Goal: Find specific page/section: Find specific page/section

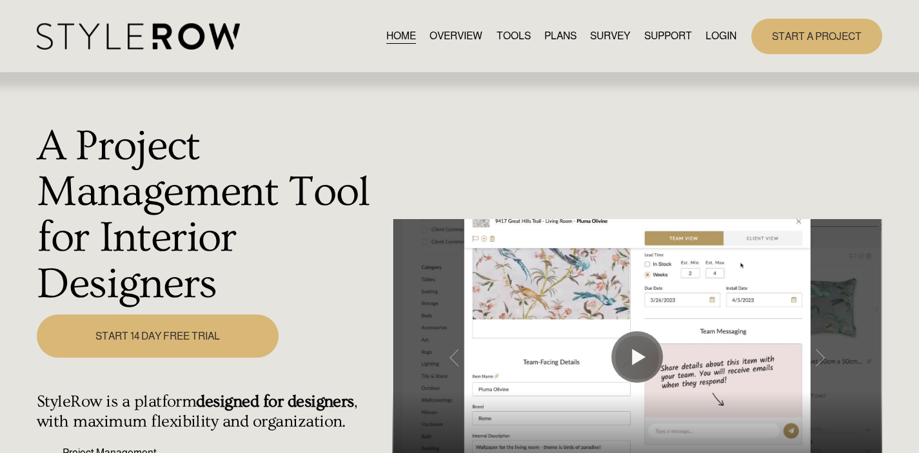
click at [722, 31] on link "LOGIN" at bounding box center [721, 36] width 31 height 17
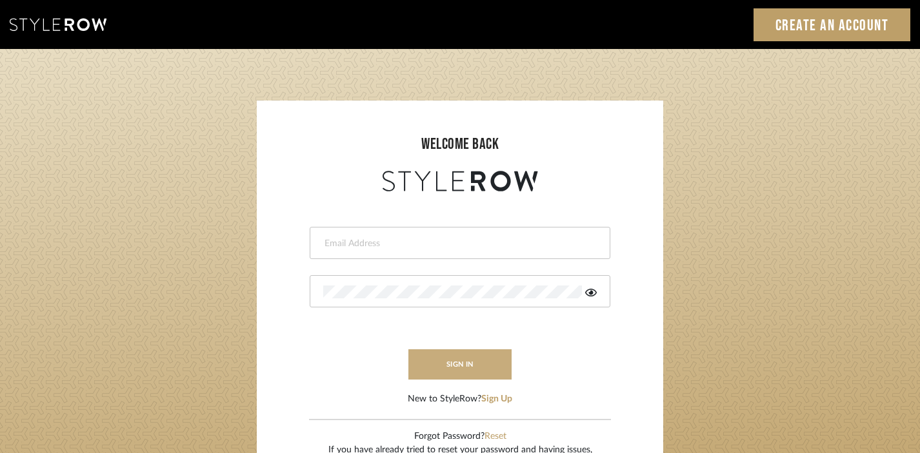
type input "[EMAIL_ADDRESS][DOMAIN_NAME]"
click at [459, 365] on button "sign in" at bounding box center [459, 365] width 103 height 30
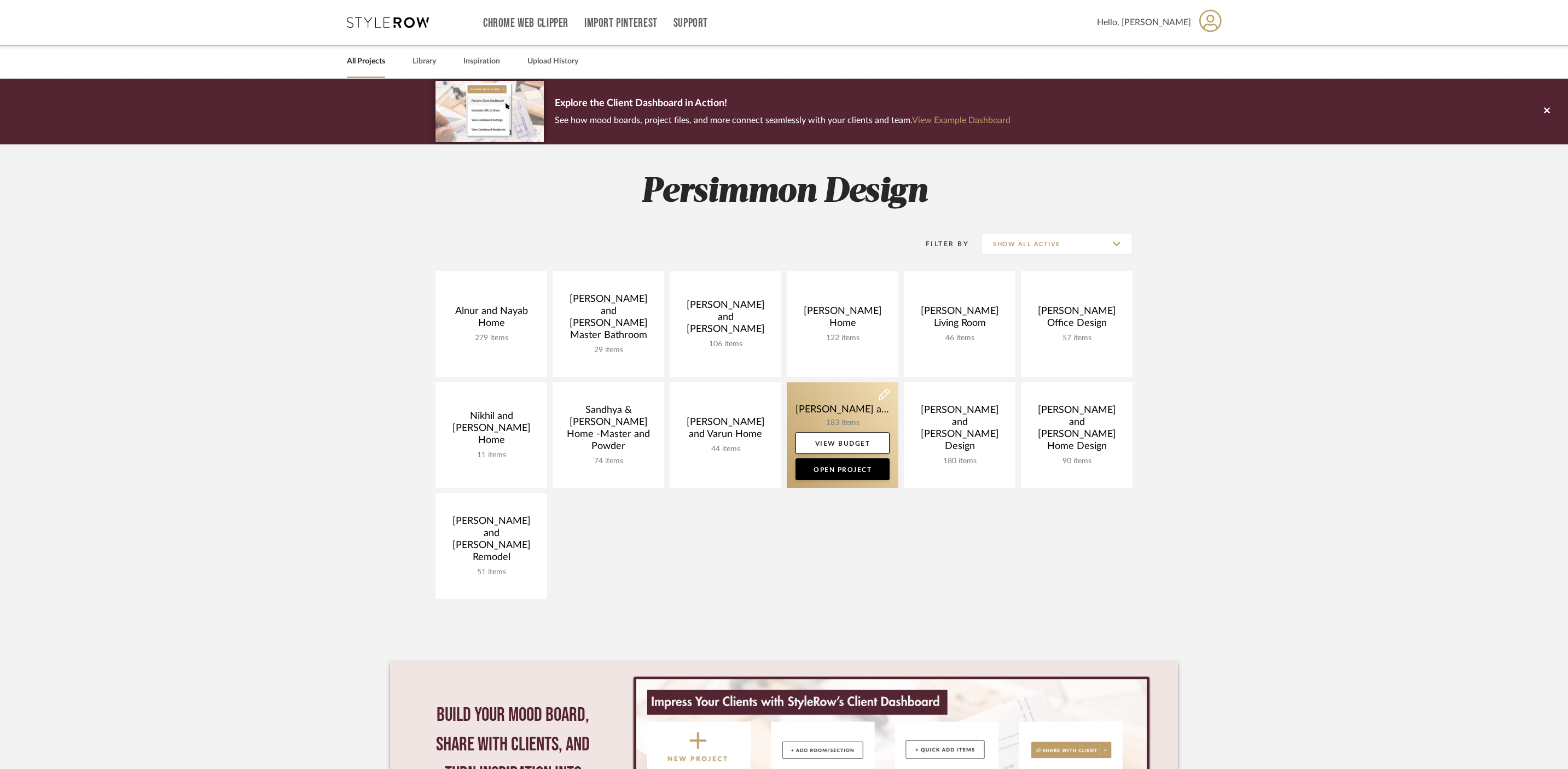
click at [835, 414] on link at bounding box center [843, 435] width 112 height 105
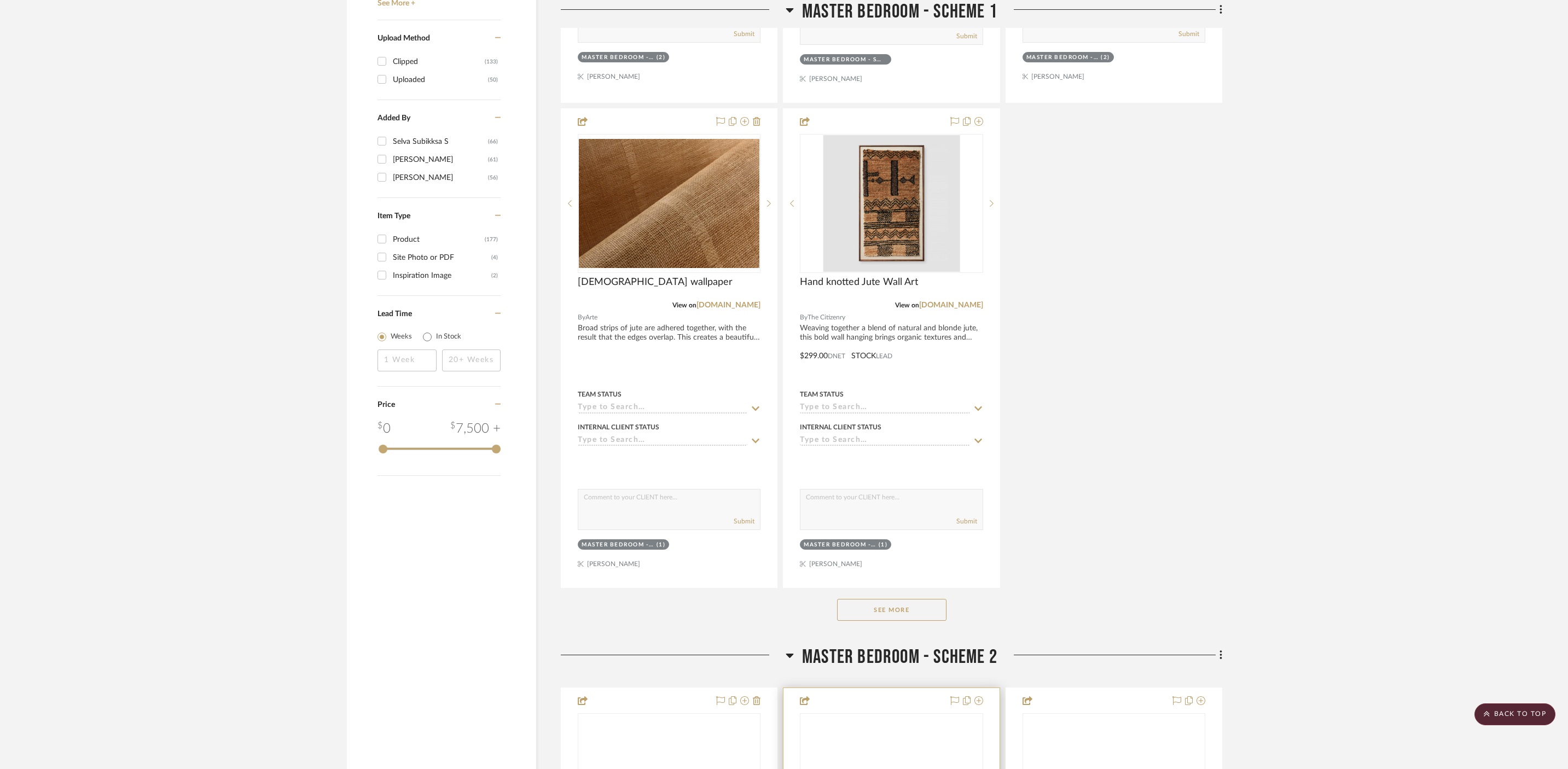
scroll to position [1668, 0]
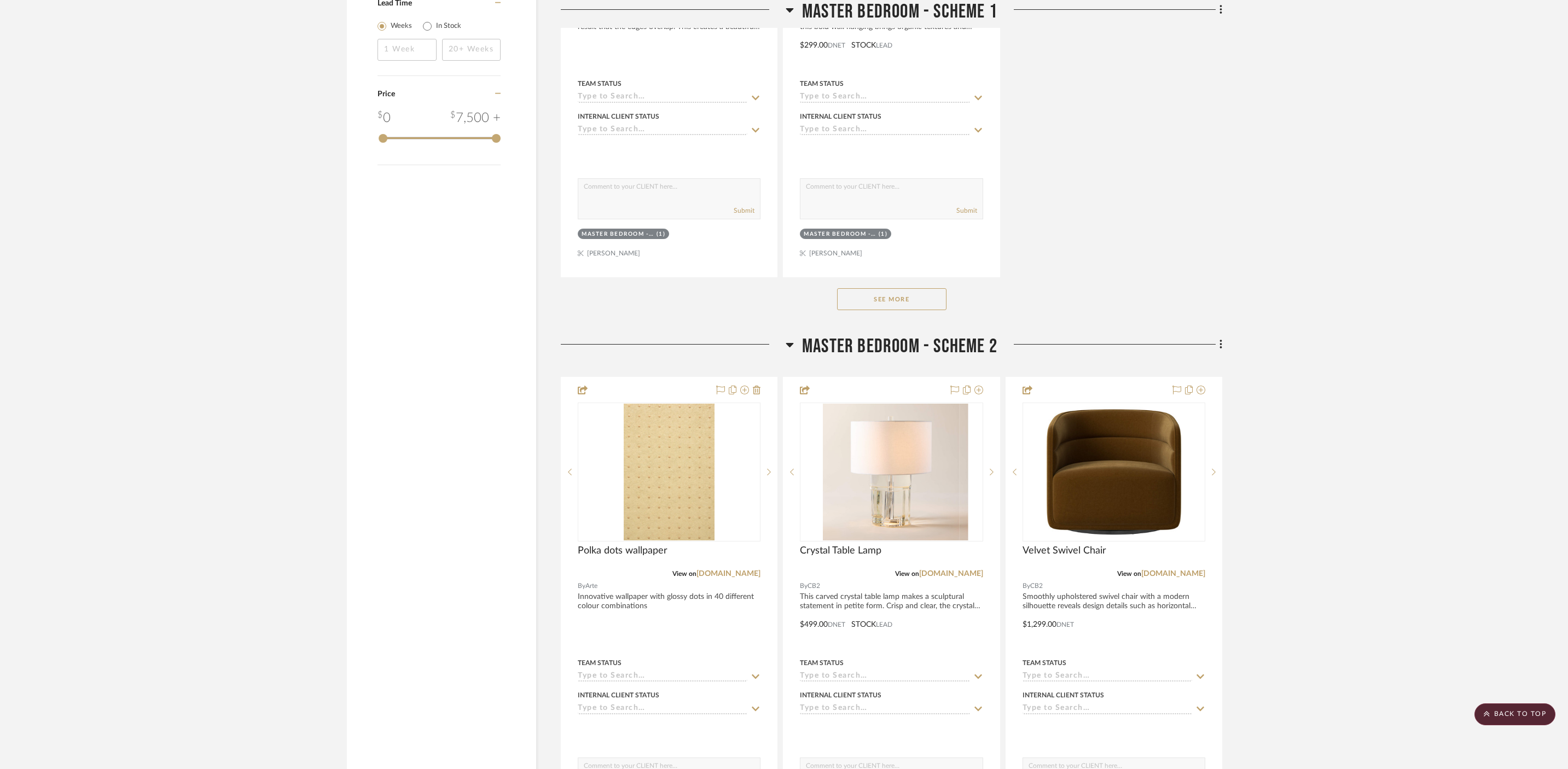
click at [918, 288] on button "See More" at bounding box center [891, 299] width 109 height 22
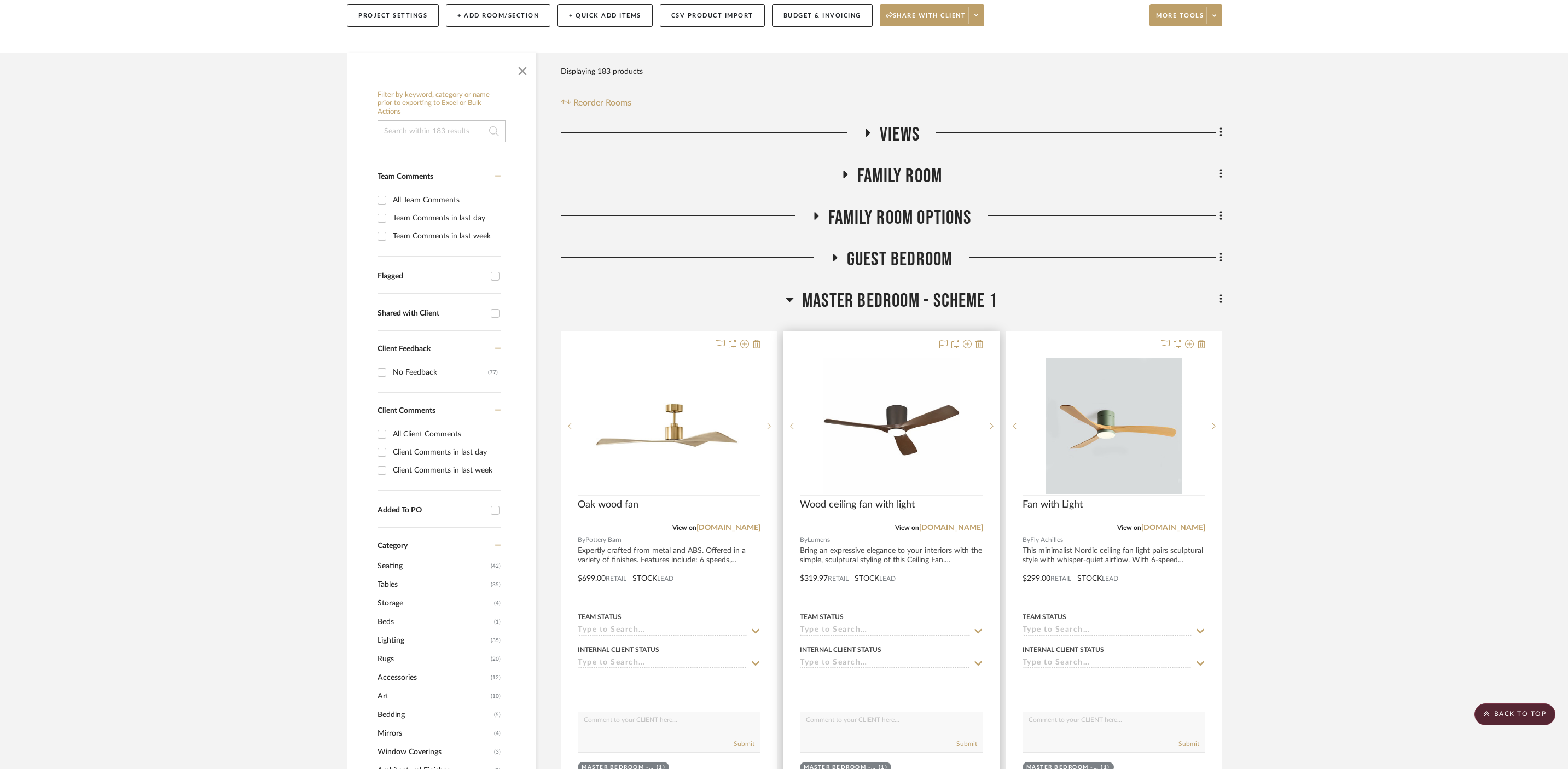
scroll to position [0, 0]
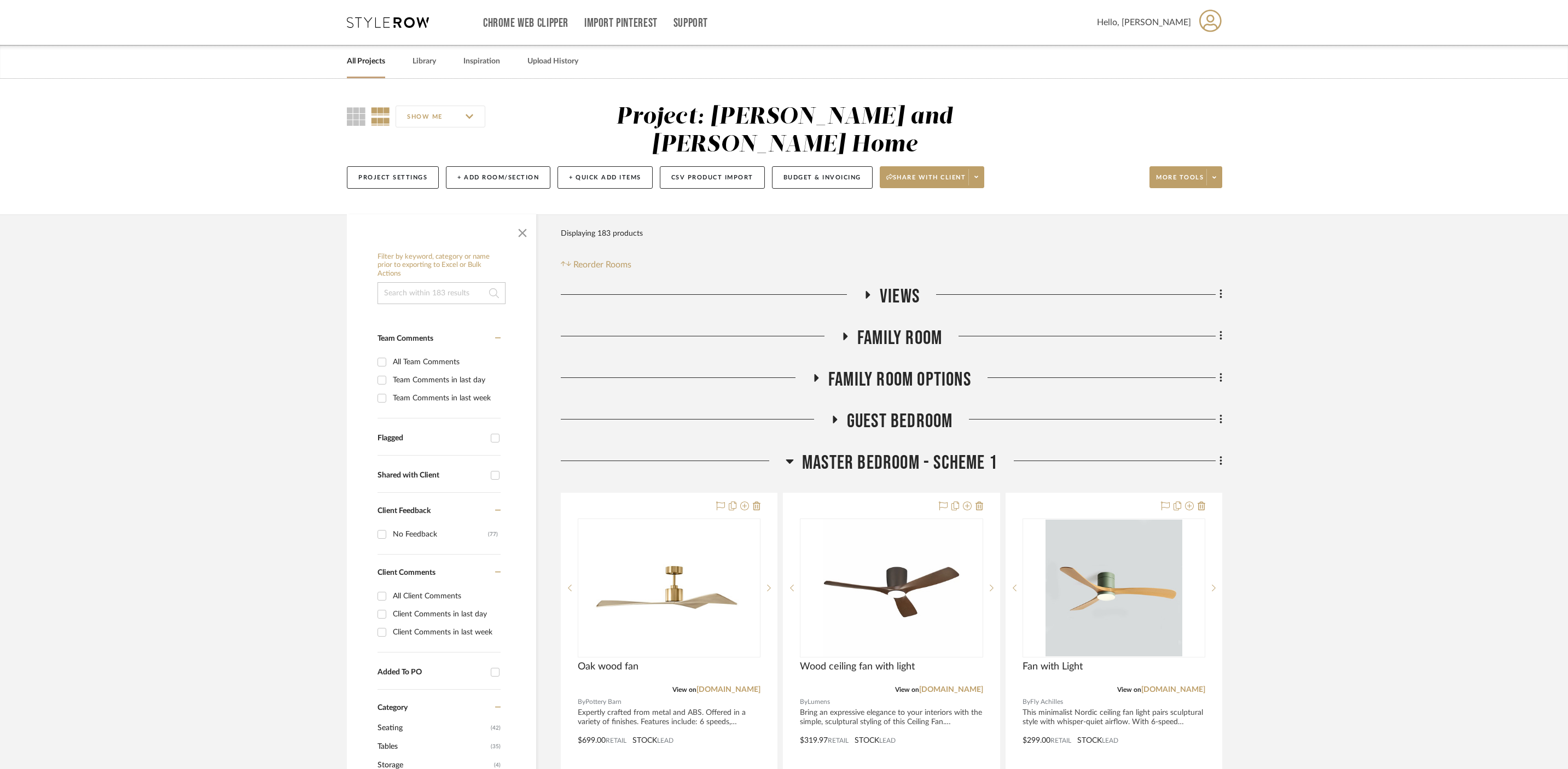
click at [786, 454] on icon at bounding box center [790, 460] width 8 height 13
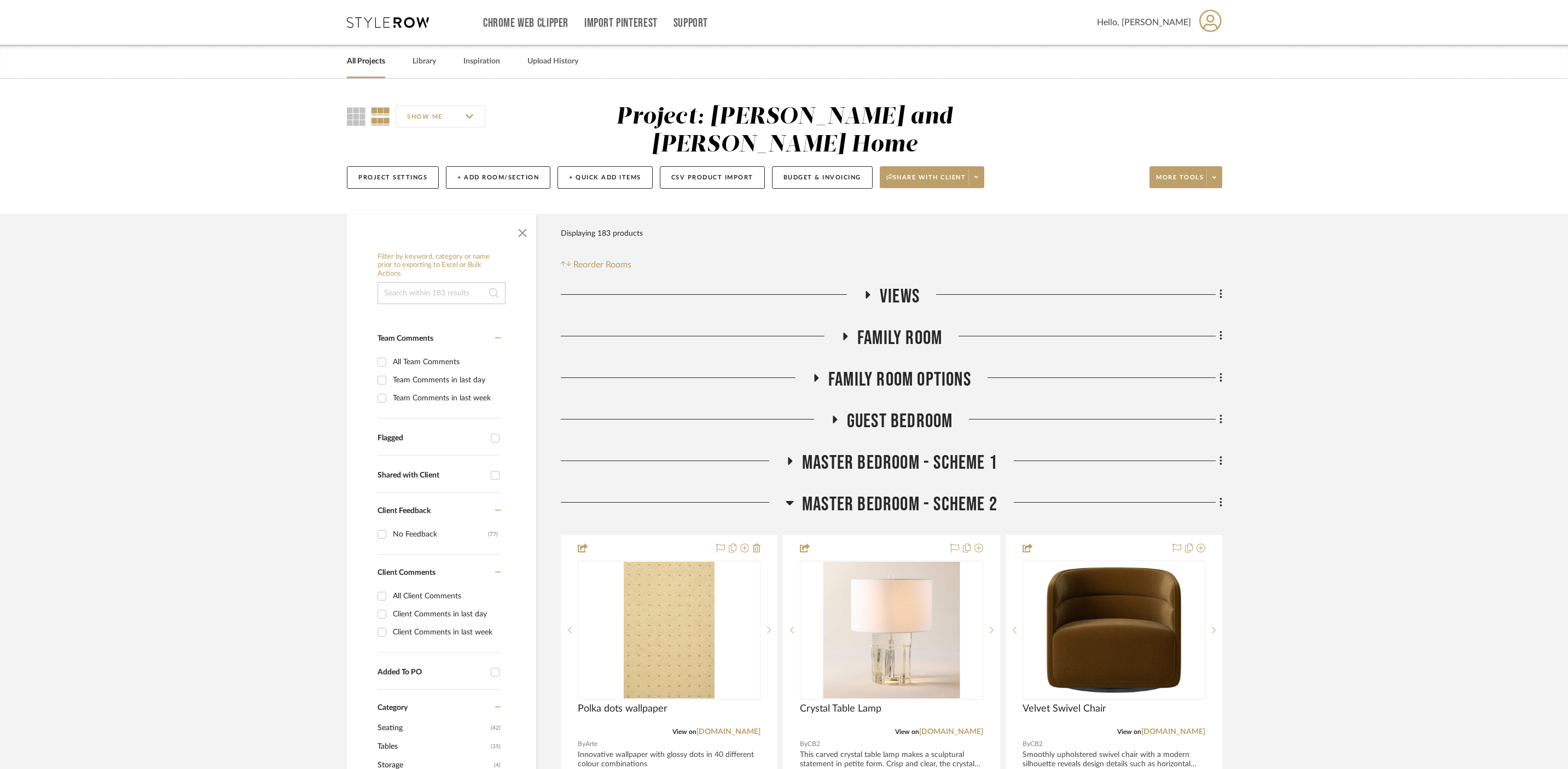
click at [845, 332] on icon at bounding box center [845, 336] width 4 height 8
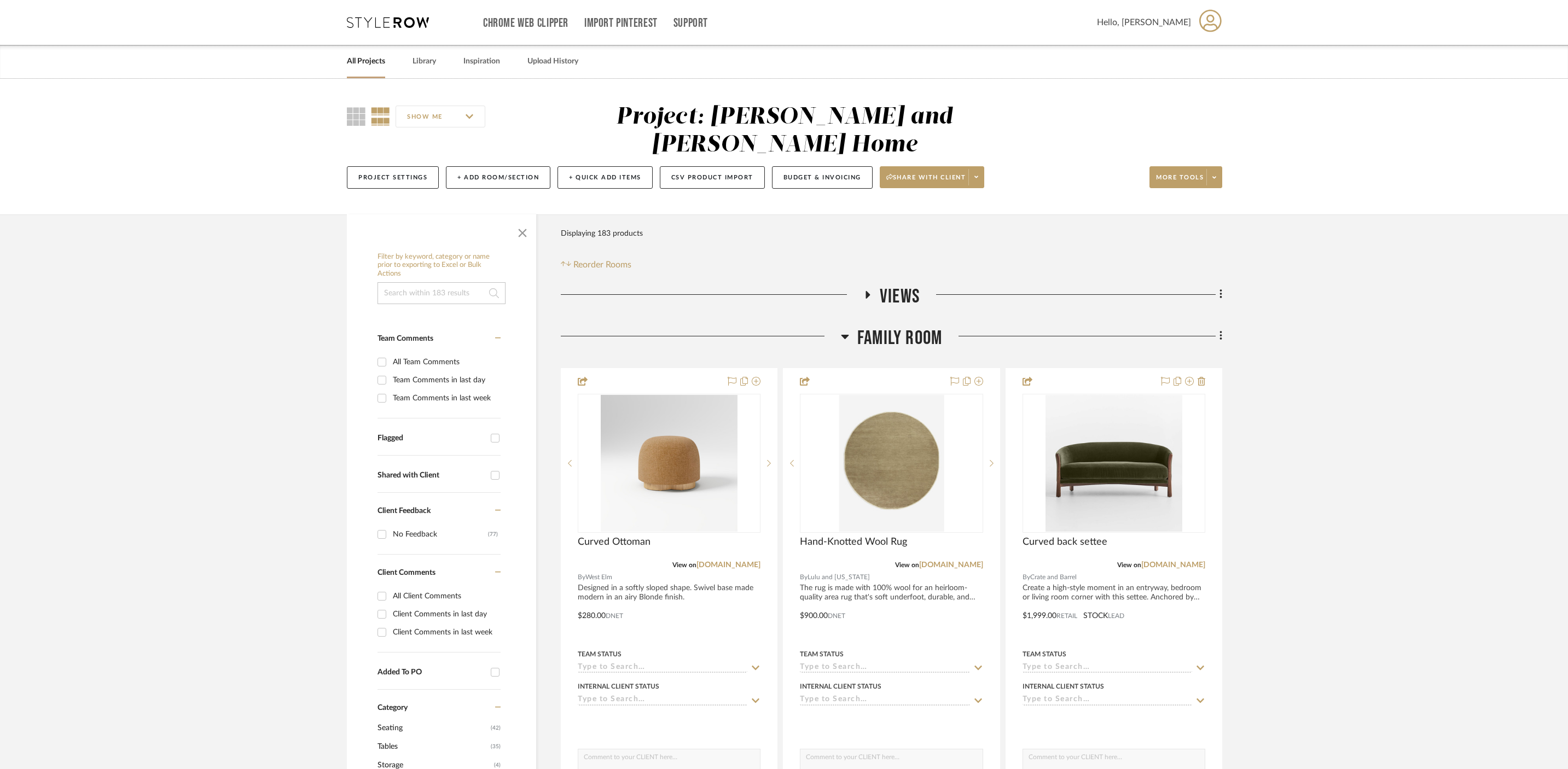
click at [845, 335] on icon at bounding box center [844, 337] width 8 height 4
